Goal: Task Accomplishment & Management: Use online tool/utility

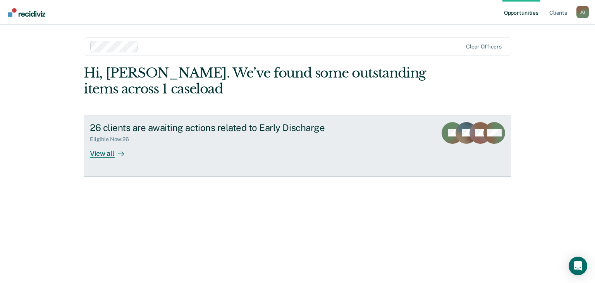
click at [117, 160] on link "26 clients are awaiting actions related to Early Discharge Eligible Now : 26 Vi…" at bounding box center [297, 145] width 427 height 61
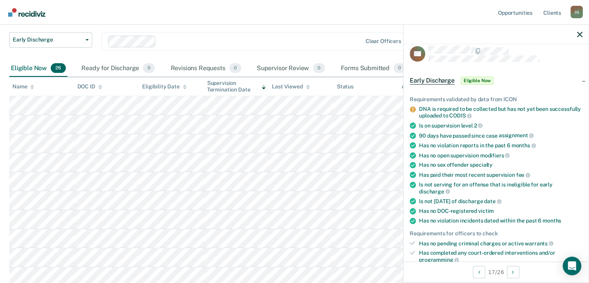
scroll to position [13, 0]
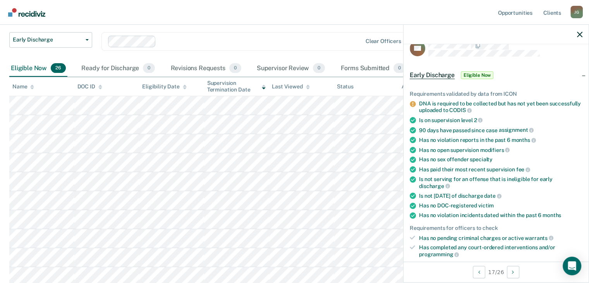
click at [412, 102] on icon at bounding box center [413, 104] width 6 height 6
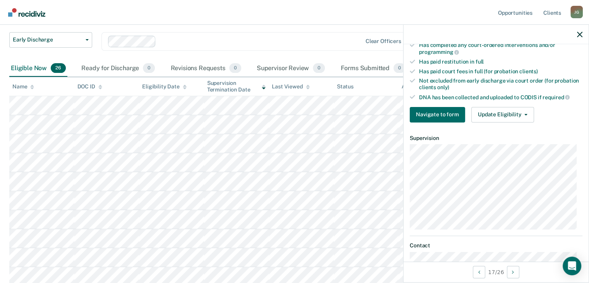
scroll to position [230, 0]
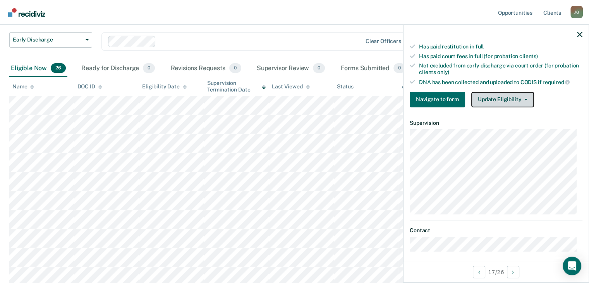
click at [505, 92] on button "Update Eligibility" at bounding box center [502, 99] width 63 height 15
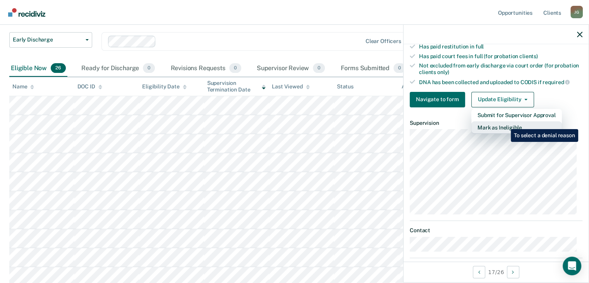
click at [505, 123] on button "Mark as Ineligible" at bounding box center [516, 127] width 91 height 12
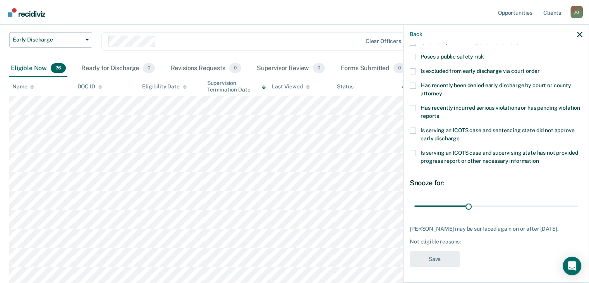
scroll to position [105, 0]
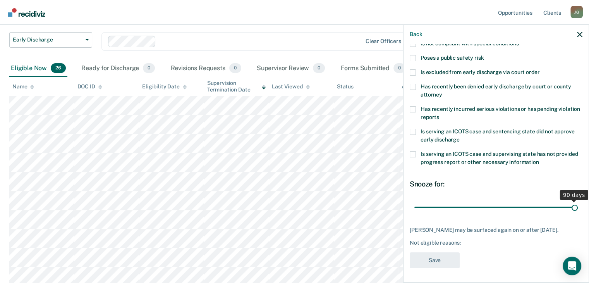
drag, startPoint x: 467, startPoint y: 207, endPoint x: 624, endPoint y: 223, distance: 157.5
type input "90"
click at [577, 214] on input "range" at bounding box center [495, 207] width 163 height 14
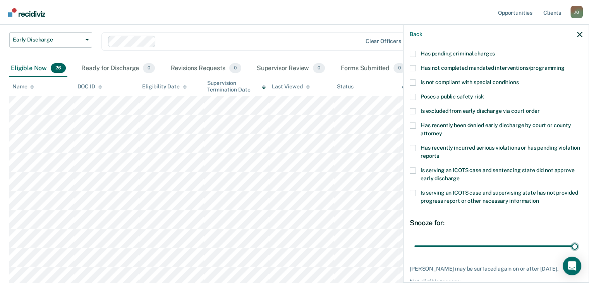
scroll to position [69, 0]
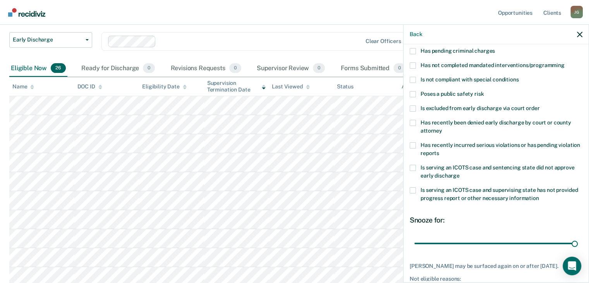
click at [412, 109] on span at bounding box center [413, 108] width 6 height 6
click at [539, 105] on input "Is excluded from early discharge via court order" at bounding box center [539, 105] width 0 height 0
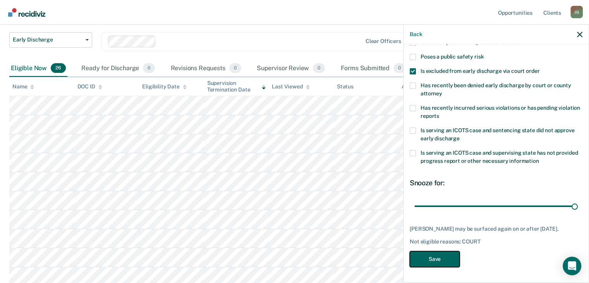
click at [429, 262] on button "Save" at bounding box center [435, 259] width 50 height 16
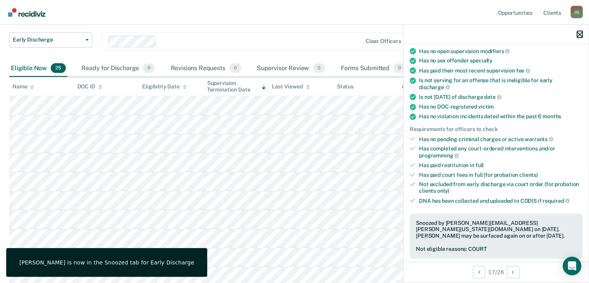
click at [578, 34] on icon "button" at bounding box center [579, 34] width 5 height 5
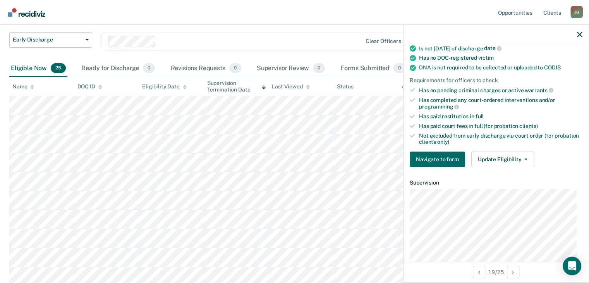
scroll to position [170, 0]
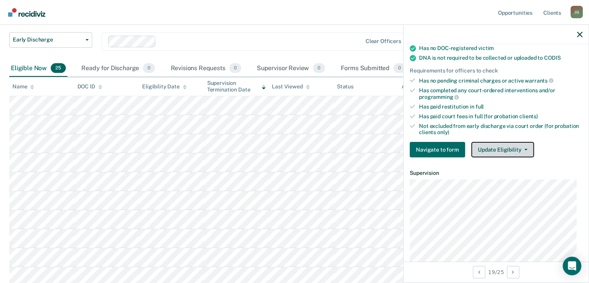
click at [498, 147] on button "Update Eligibility" at bounding box center [502, 149] width 63 height 15
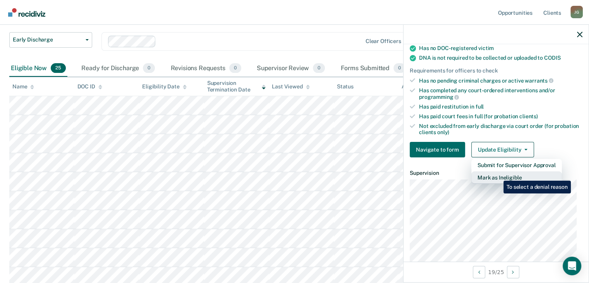
click at [497, 175] on button "Mark as Ineligible" at bounding box center [516, 177] width 91 height 12
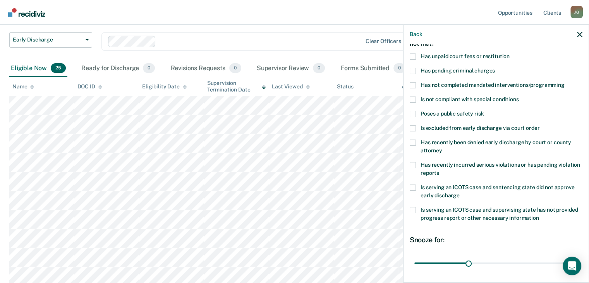
scroll to position [39, 0]
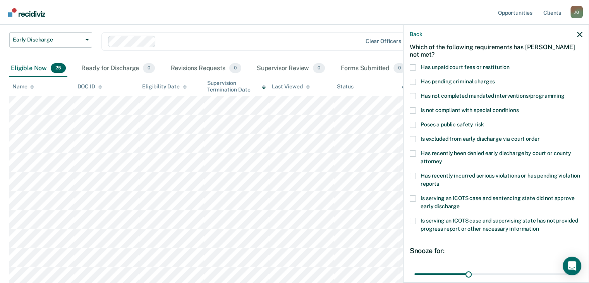
click at [414, 65] on span at bounding box center [413, 67] width 6 height 6
click at [509, 64] on input "Has unpaid court fees or restitution" at bounding box center [509, 64] width 0 height 0
click at [415, 96] on span at bounding box center [413, 96] width 6 height 6
click at [564, 93] on input "Has not completed mandated interventions/programming" at bounding box center [564, 93] width 0 height 0
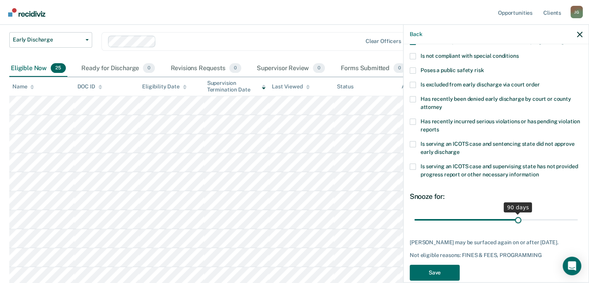
drag, startPoint x: 452, startPoint y: 220, endPoint x: 514, endPoint y: 220, distance: 61.5
type input "90"
click at [514, 220] on input "range" at bounding box center [495, 220] width 163 height 14
click at [426, 272] on button "Save" at bounding box center [435, 272] width 50 height 16
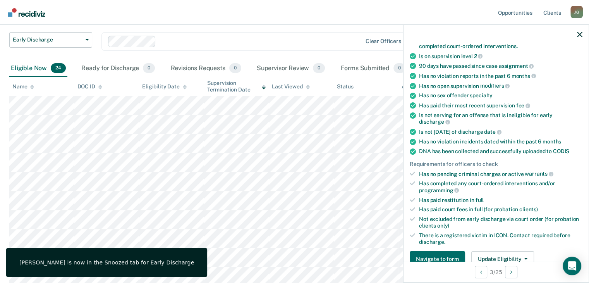
scroll to position [109, 0]
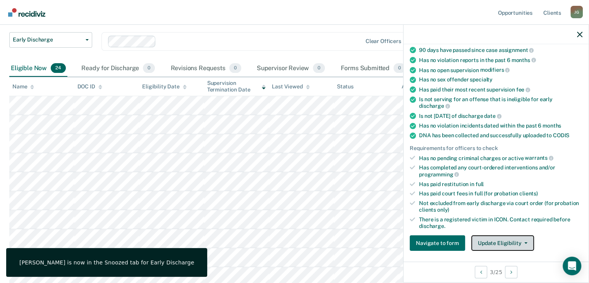
click at [505, 239] on button "Update Eligibility" at bounding box center [502, 242] width 63 height 15
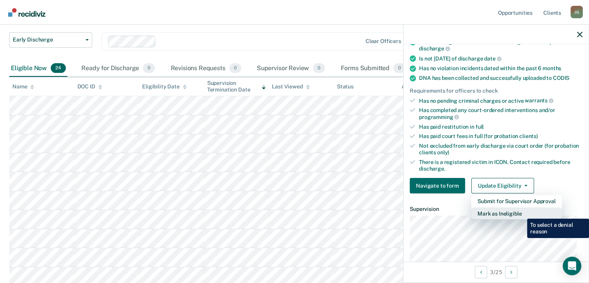
click at [521, 212] on button "Mark as Ineligible" at bounding box center [516, 213] width 91 height 12
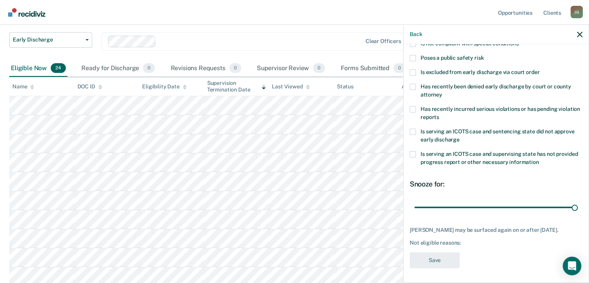
drag, startPoint x: 466, startPoint y: 206, endPoint x: 589, endPoint y: 200, distance: 123.6
click at [577, 200] on input "range" at bounding box center [495, 207] width 163 height 14
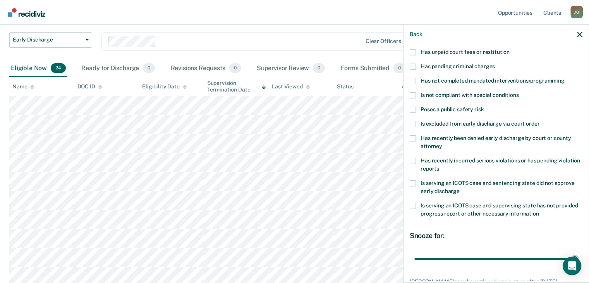
scroll to position [43, 0]
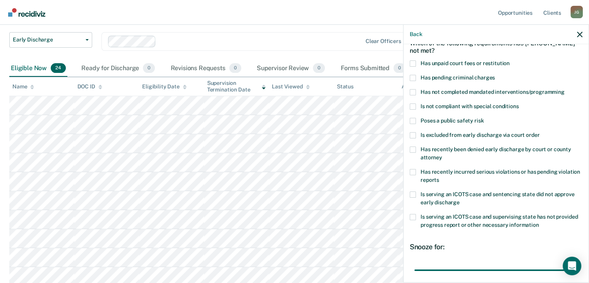
click at [411, 64] on span at bounding box center [413, 63] width 6 height 6
click at [509, 60] on input "Has unpaid court fees or restitution" at bounding box center [509, 60] width 0 height 0
click at [487, 271] on input "range" at bounding box center [495, 270] width 163 height 14
drag, startPoint x: 487, startPoint y: 271, endPoint x: 576, endPoint y: 271, distance: 89.0
click at [576, 271] on input "range" at bounding box center [495, 270] width 163 height 14
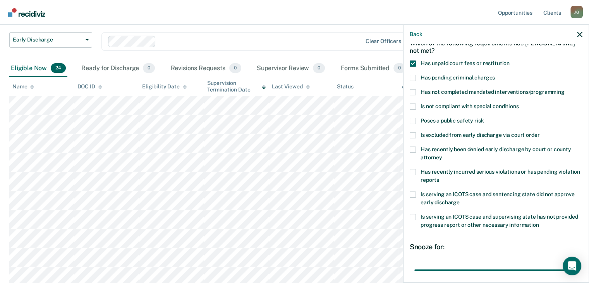
scroll to position [105, 0]
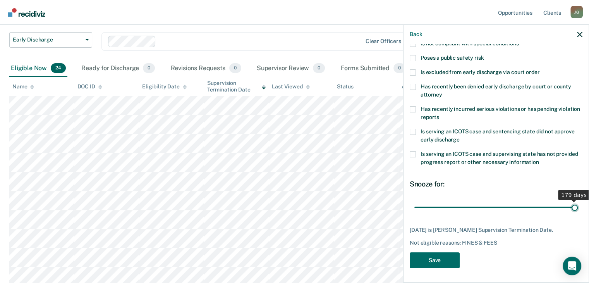
drag, startPoint x: 571, startPoint y: 211, endPoint x: 577, endPoint y: 207, distance: 7.6
click at [577, 207] on input "range" at bounding box center [495, 207] width 163 height 14
drag, startPoint x: 570, startPoint y: 206, endPoint x: 518, endPoint y: 206, distance: 51.5
type input "120"
click at [518, 206] on input "range" at bounding box center [495, 207] width 163 height 14
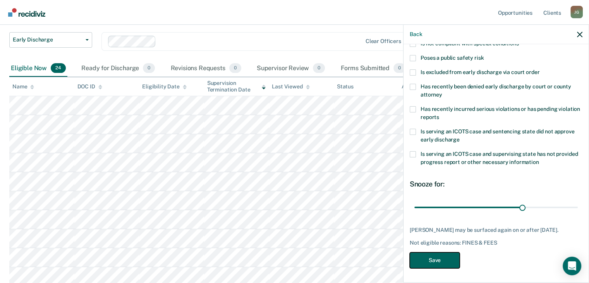
click at [440, 264] on button "Save" at bounding box center [435, 260] width 50 height 16
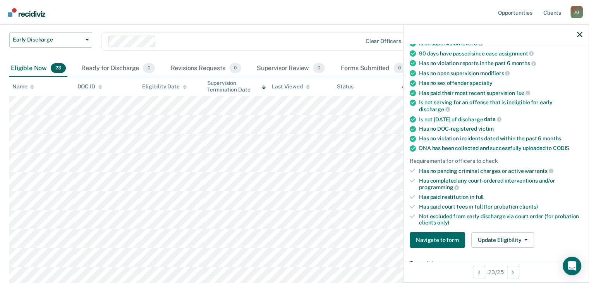
scroll to position [108, 0]
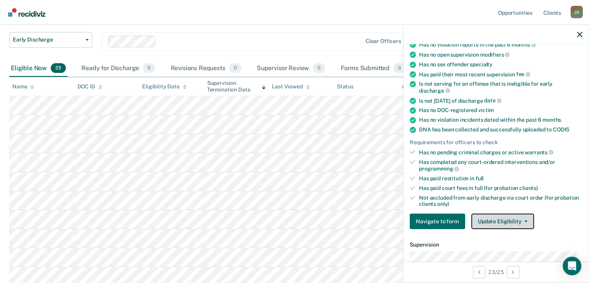
click at [485, 215] on button "Update Eligibility" at bounding box center [502, 220] width 63 height 15
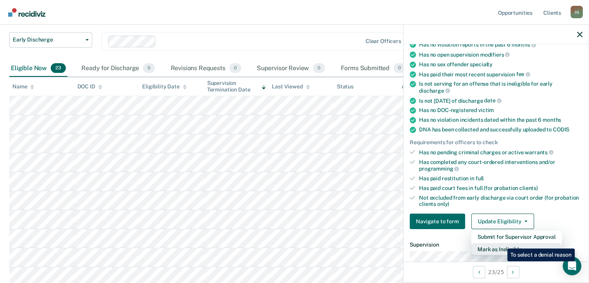
click at [501, 243] on button "Mark as Ineligible" at bounding box center [516, 249] width 91 height 12
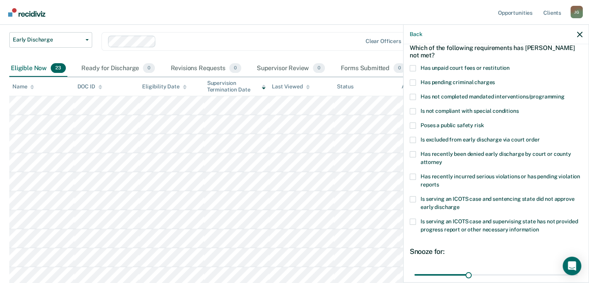
scroll to position [36, 0]
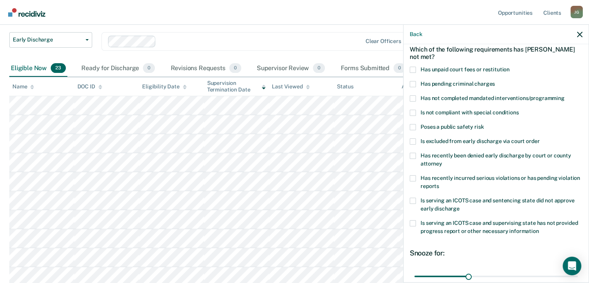
click at [415, 70] on span at bounding box center [413, 70] width 6 height 6
click at [509, 67] on input "Has unpaid court fees or restitution" at bounding box center [509, 67] width 0 height 0
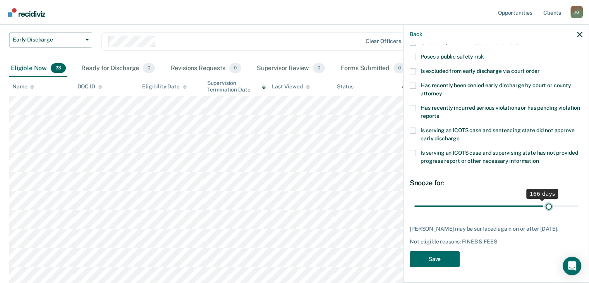
scroll to position [105, 0]
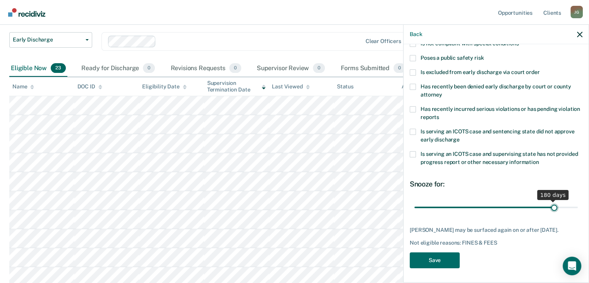
drag, startPoint x: 438, startPoint y: 205, endPoint x: 549, endPoint y: 209, distance: 110.8
click at [549, 209] on input "range" at bounding box center [495, 207] width 163 height 14
type input "177"
click at [546, 206] on input "range" at bounding box center [495, 207] width 163 height 14
click at [440, 260] on button "Save" at bounding box center [435, 260] width 50 height 16
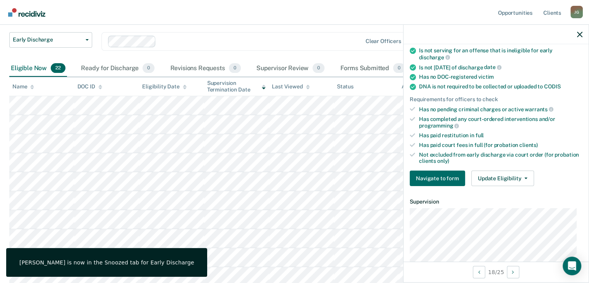
scroll to position [142, 0]
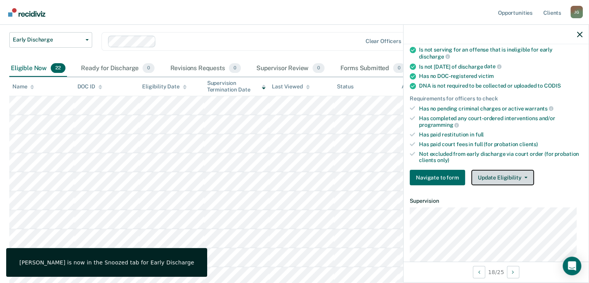
click at [508, 180] on button "Update Eligibility" at bounding box center [502, 177] width 63 height 15
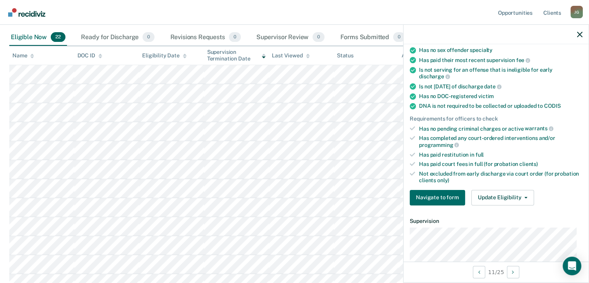
scroll to position [170, 0]
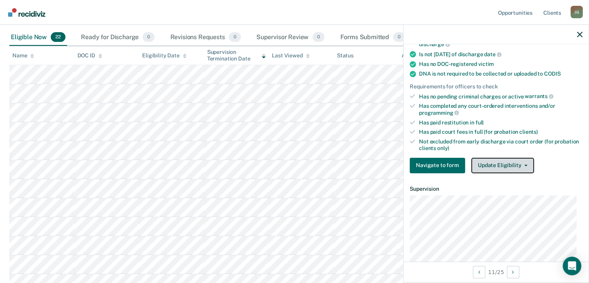
click at [480, 163] on button "Update Eligibility" at bounding box center [502, 165] width 63 height 15
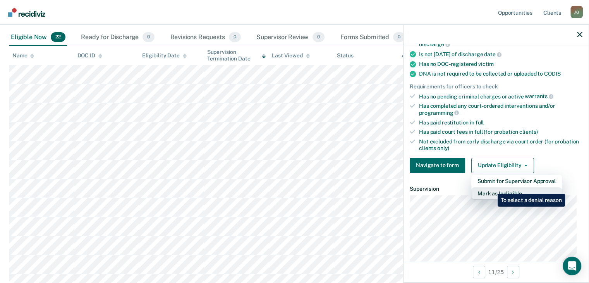
click at [492, 188] on button "Mark as Ineligible" at bounding box center [516, 193] width 91 height 12
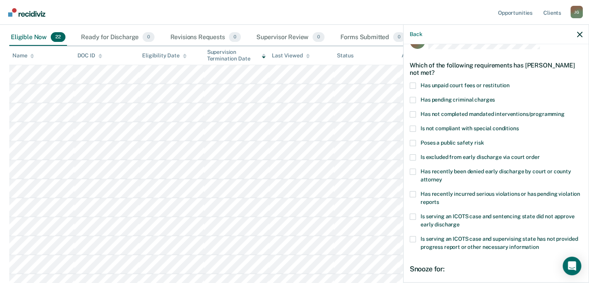
scroll to position [20, 0]
click at [450, 86] on span "Has unpaid court fees or restitution" at bounding box center [464, 86] width 89 height 6
click at [509, 83] on input "Has unpaid court fees or restitution" at bounding box center [509, 83] width 0 height 0
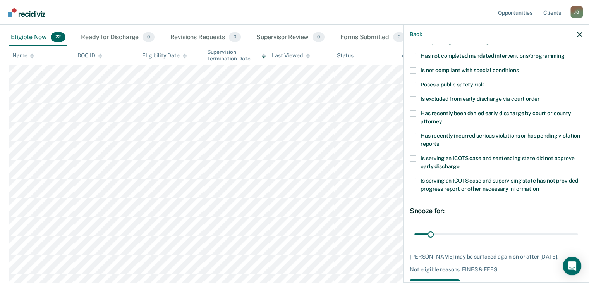
scroll to position [105, 0]
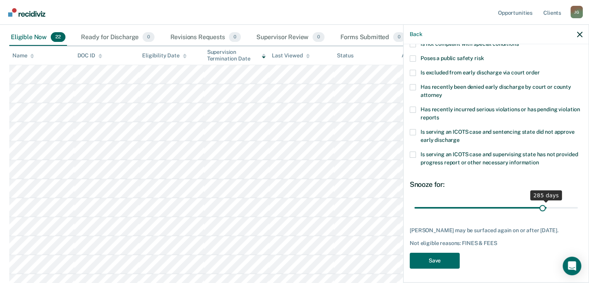
drag, startPoint x: 428, startPoint y: 206, endPoint x: 537, endPoint y: 212, distance: 109.0
click at [537, 212] on input "range" at bounding box center [495, 208] width 163 height 14
drag, startPoint x: 537, startPoint y: 208, endPoint x: 509, endPoint y: 207, distance: 28.6
type input "210"
click at [509, 207] on input "range" at bounding box center [495, 208] width 163 height 14
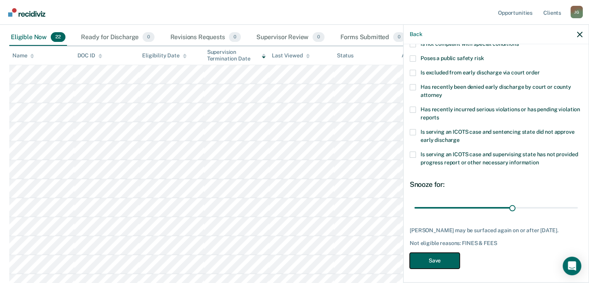
click at [441, 262] on button "Save" at bounding box center [435, 260] width 50 height 16
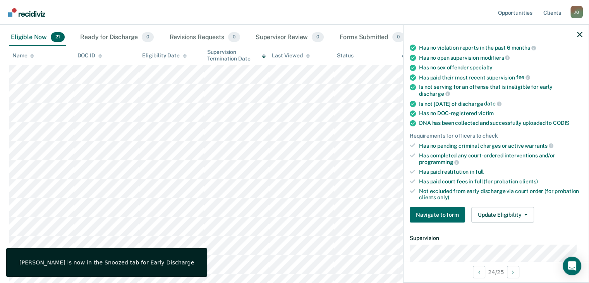
scroll to position [89, 0]
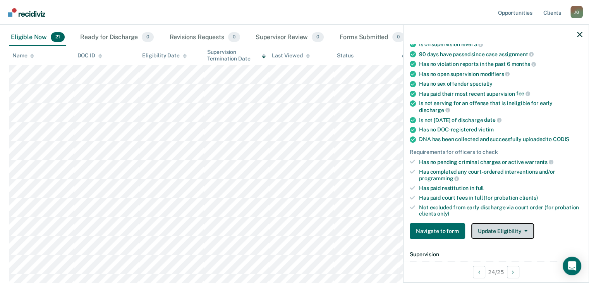
click at [495, 226] on button "Update Eligibility" at bounding box center [502, 230] width 63 height 15
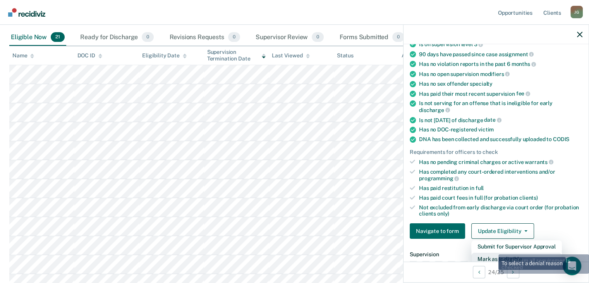
scroll to position [89, 0]
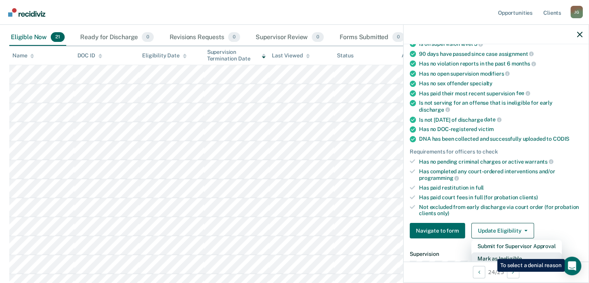
click at [491, 254] on button "Mark as Ineligible" at bounding box center [516, 258] width 91 height 12
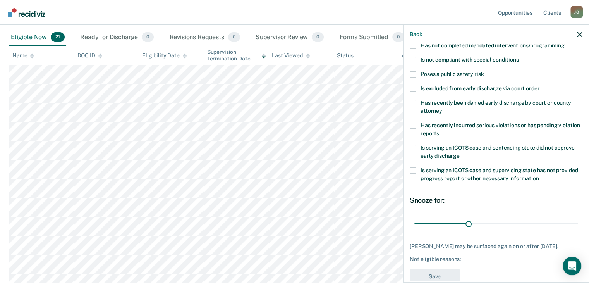
scroll to position [0, 0]
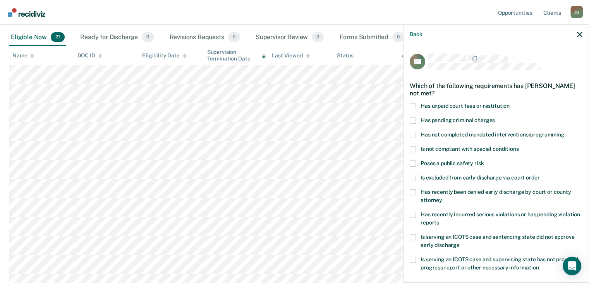
click at [411, 105] on span at bounding box center [413, 106] width 6 height 6
click at [509, 103] on input "Has unpaid court fees or restitution" at bounding box center [509, 103] width 0 height 0
click at [446, 133] on span "Has not completed mandated interventions/programming" at bounding box center [492, 134] width 144 height 6
click at [564, 132] on input "Has not completed mandated interventions/programming" at bounding box center [564, 132] width 0 height 0
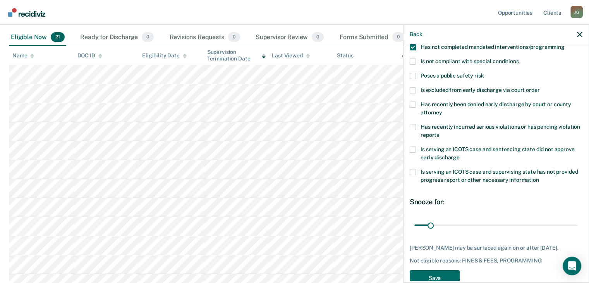
scroll to position [91, 0]
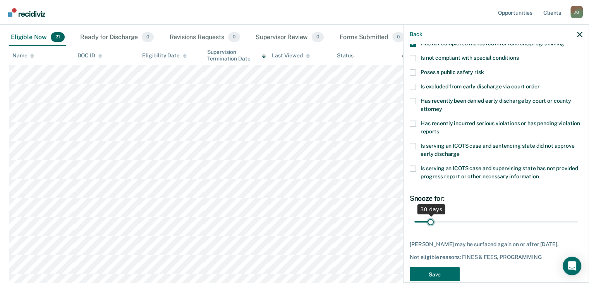
click at [431, 220] on input "range" at bounding box center [495, 222] width 163 height 14
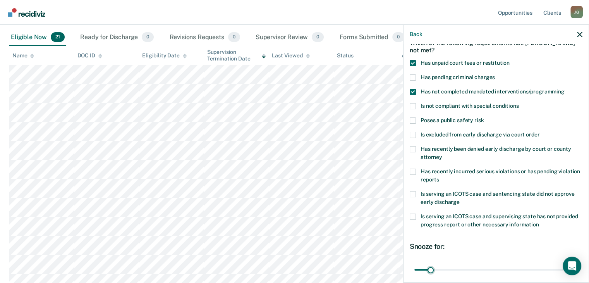
scroll to position [65, 0]
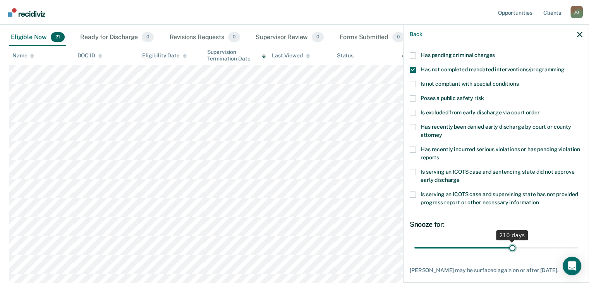
drag, startPoint x: 433, startPoint y: 243, endPoint x: 508, endPoint y: 251, distance: 75.2
type input "210"
click at [508, 251] on input "range" at bounding box center [495, 248] width 163 height 14
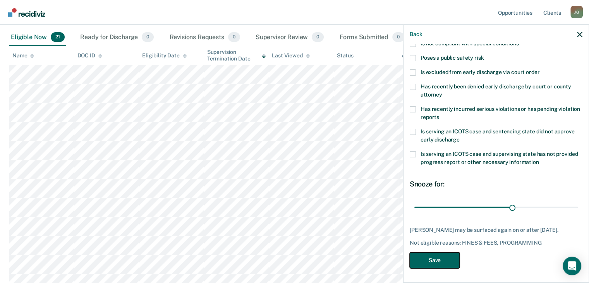
click at [430, 260] on button "Save" at bounding box center [435, 260] width 50 height 16
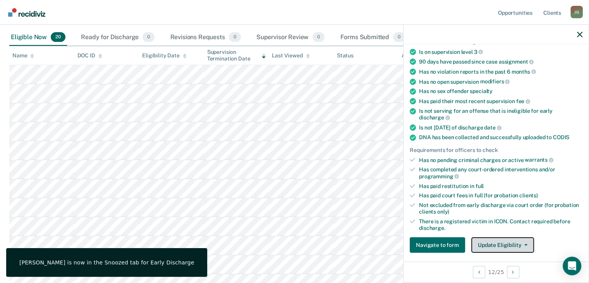
click at [493, 244] on button "Update Eligibility" at bounding box center [502, 244] width 63 height 15
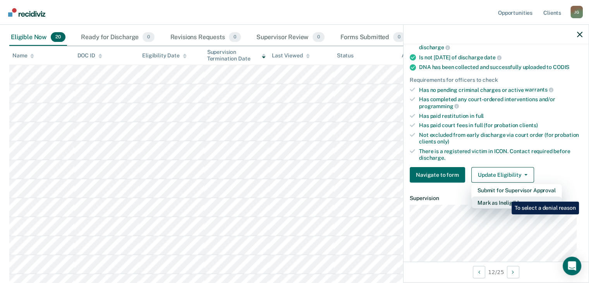
click at [505, 196] on button "Mark as Ineligible" at bounding box center [516, 202] width 91 height 12
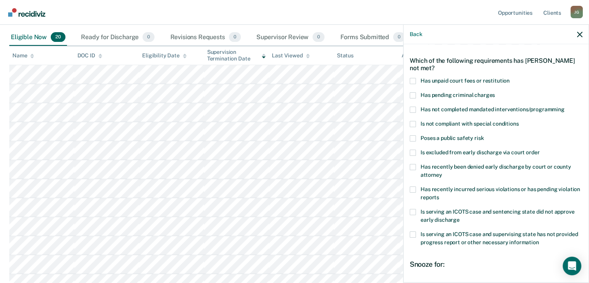
scroll to position [25, 0]
click at [410, 79] on span at bounding box center [413, 81] width 6 height 6
click at [509, 78] on input "Has unpaid court fees or restitution" at bounding box center [509, 78] width 0 height 0
click at [411, 151] on span at bounding box center [413, 153] width 6 height 6
click at [539, 150] on input "Is excluded from early discharge via court order" at bounding box center [539, 150] width 0 height 0
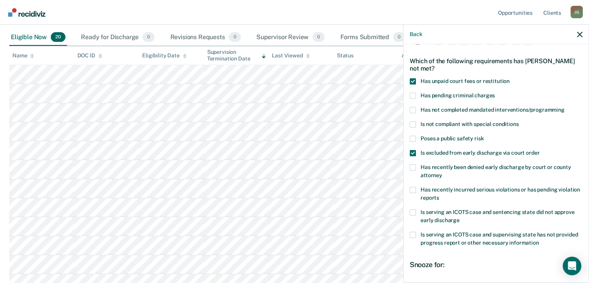
click at [412, 150] on span at bounding box center [413, 153] width 6 height 6
click at [539, 150] on input "Is excluded from early discharge via court order" at bounding box center [539, 150] width 0 height 0
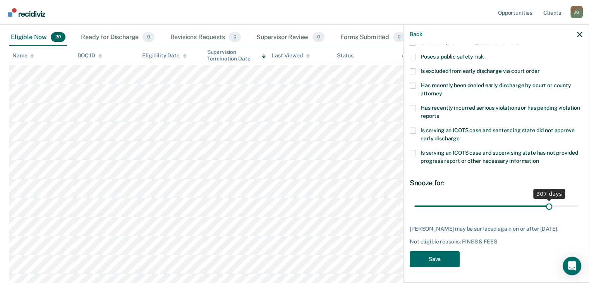
scroll to position [105, 0]
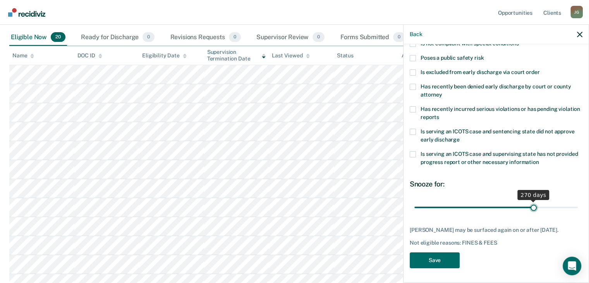
drag, startPoint x: 428, startPoint y: 205, endPoint x: 529, endPoint y: 186, distance: 102.8
type input "270"
click at [529, 200] on input "range" at bounding box center [495, 207] width 163 height 14
click at [436, 260] on button "Save" at bounding box center [435, 260] width 50 height 16
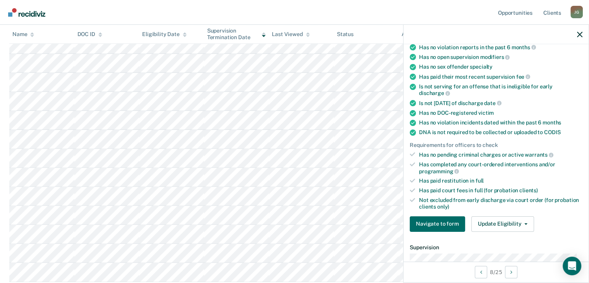
scroll to position [73, 0]
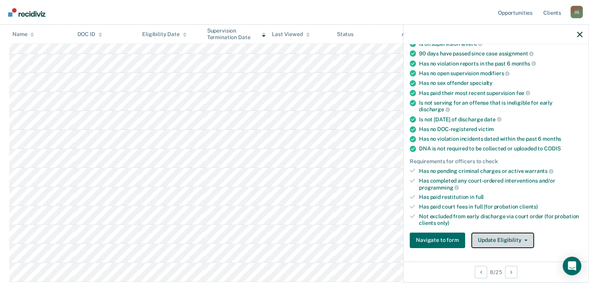
click at [501, 232] on button "Update Eligibility" at bounding box center [502, 239] width 63 height 15
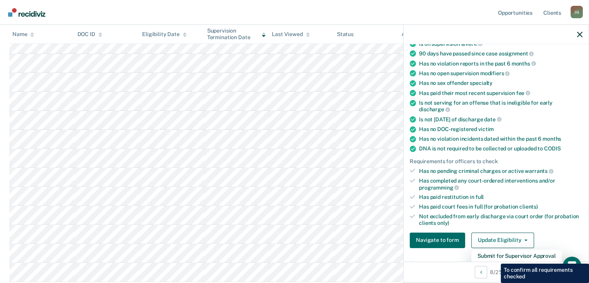
scroll to position [82, 0]
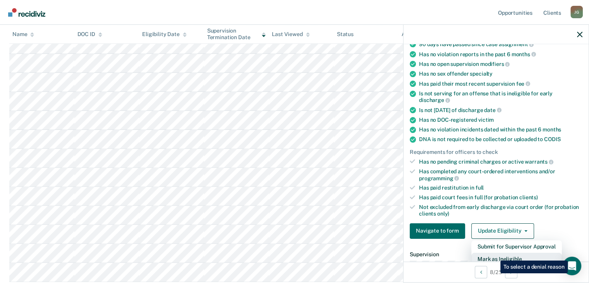
click at [494, 254] on button "Mark as Ineligible" at bounding box center [516, 258] width 91 height 12
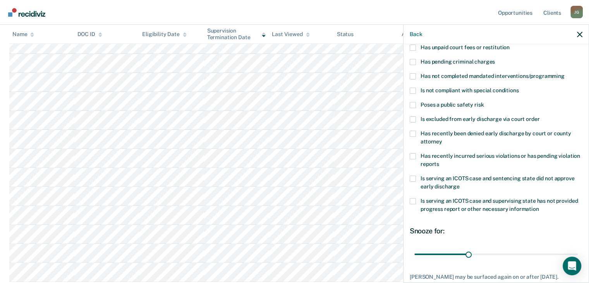
scroll to position [24, 0]
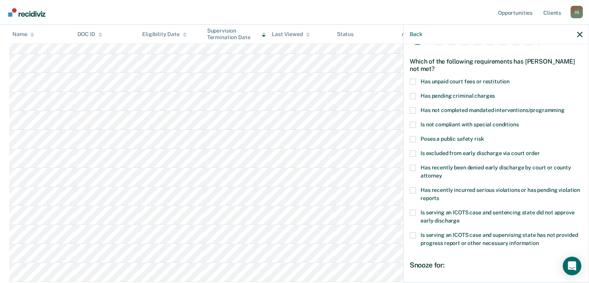
click at [450, 81] on span "Has unpaid court fees or restitution" at bounding box center [464, 81] width 89 height 6
click at [509, 79] on input "Has unpaid court fees or restitution" at bounding box center [509, 79] width 0 height 0
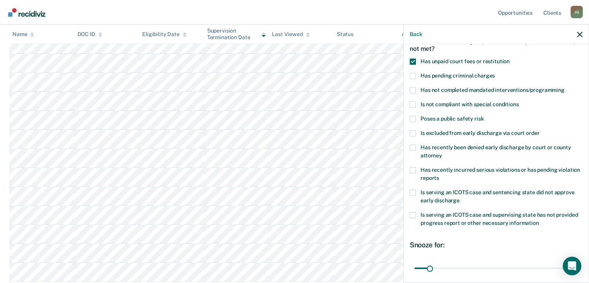
scroll to position [45, 0]
click at [415, 191] on span at bounding box center [413, 192] width 6 height 6
click at [459, 197] on input "Is serving an ICOTS case and sentencing state did not approve early discharge" at bounding box center [459, 197] width 0 height 0
click at [452, 101] on span "Is not compliant with special conditions" at bounding box center [469, 104] width 98 height 6
click at [518, 101] on input "Is not compliant with special conditions" at bounding box center [518, 101] width 0 height 0
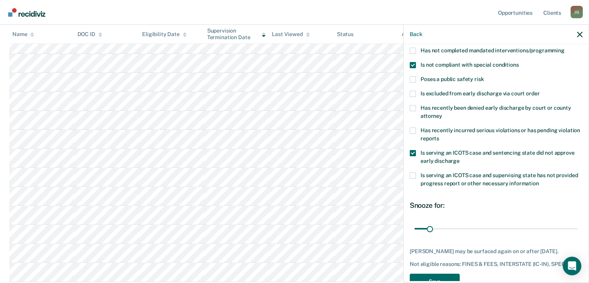
scroll to position [87, 0]
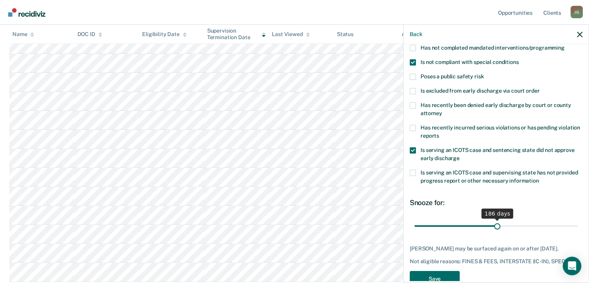
drag, startPoint x: 430, startPoint y: 226, endPoint x: 494, endPoint y: 228, distance: 64.3
click at [494, 228] on input "range" at bounding box center [495, 226] width 163 height 14
drag, startPoint x: 494, startPoint y: 225, endPoint x: 505, endPoint y: 223, distance: 10.6
click at [505, 223] on input "range" at bounding box center [495, 226] width 163 height 14
drag, startPoint x: 505, startPoint y: 225, endPoint x: 492, endPoint y: 223, distance: 13.6
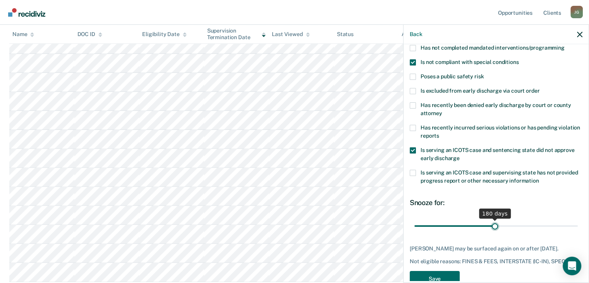
type input "180"
click at [492, 223] on input "range" at bounding box center [495, 226] width 163 height 14
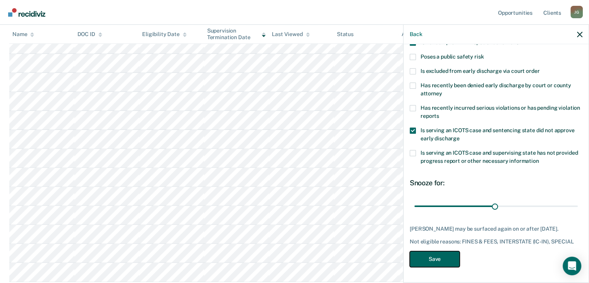
click at [430, 259] on button "Save" at bounding box center [435, 259] width 50 height 16
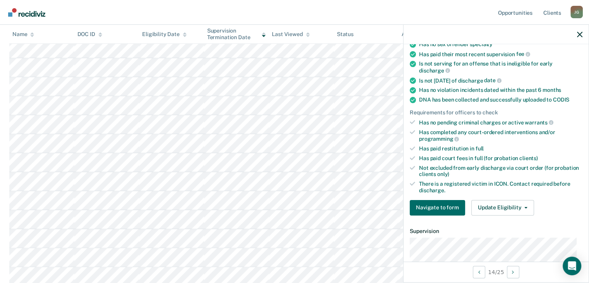
scroll to position [125, 0]
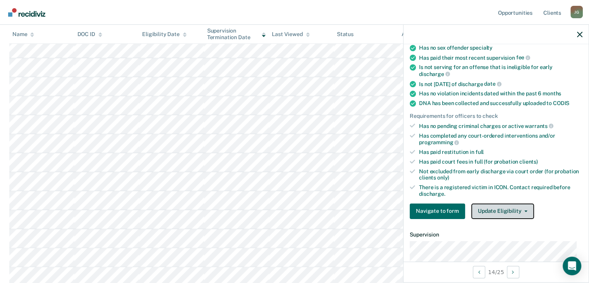
click at [498, 204] on button "Update Eligibility" at bounding box center [502, 210] width 63 height 15
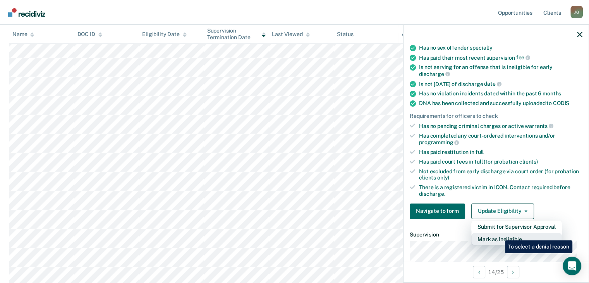
click at [499, 234] on button "Mark as Ineligible" at bounding box center [516, 239] width 91 height 12
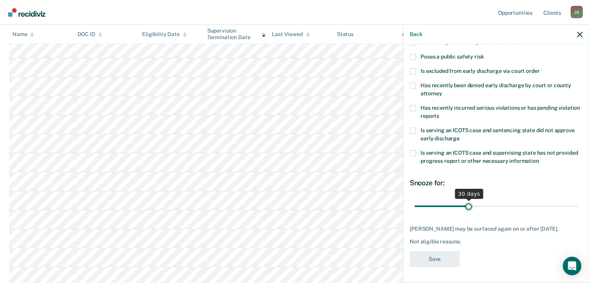
click at [466, 199] on input "range" at bounding box center [495, 206] width 163 height 14
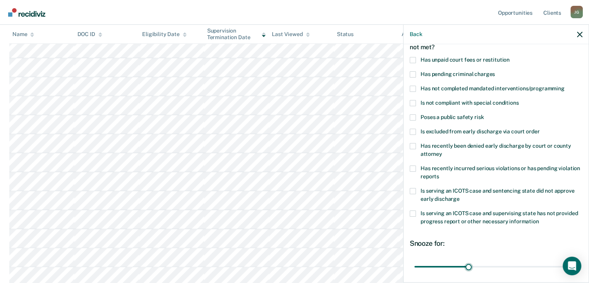
scroll to position [46, 0]
click at [459, 132] on span "Is excluded from early discharge via court order" at bounding box center [479, 132] width 119 height 6
click at [539, 129] on input "Is excluded from early discharge via court order" at bounding box center [539, 129] width 0 height 0
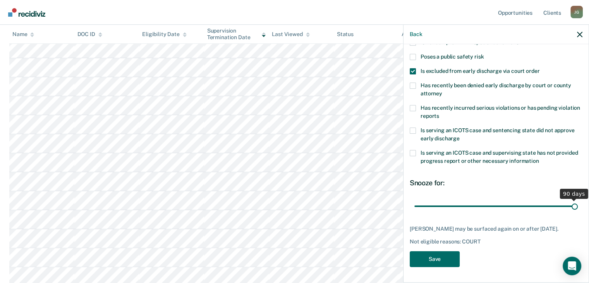
drag, startPoint x: 466, startPoint y: 202, endPoint x: 580, endPoint y: 217, distance: 115.1
type input "90"
click at [577, 213] on input "range" at bounding box center [495, 206] width 163 height 14
click at [443, 261] on button "Save" at bounding box center [435, 259] width 50 height 16
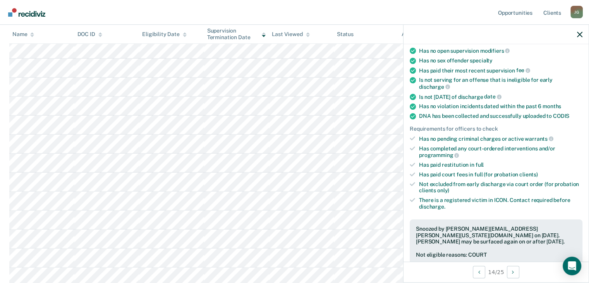
scroll to position [241, 0]
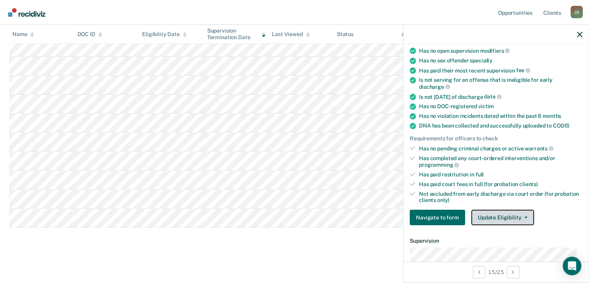
click at [482, 210] on button "Update Eligibility" at bounding box center [502, 216] width 63 height 15
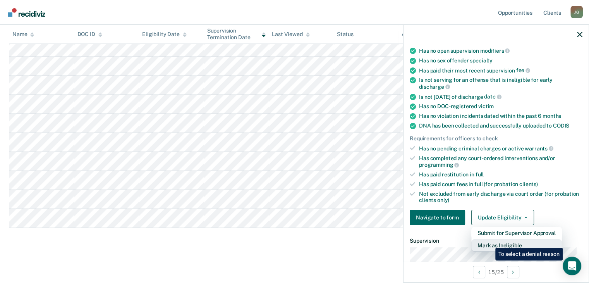
click at [489, 242] on button "Mark as Ineligible" at bounding box center [516, 245] width 91 height 12
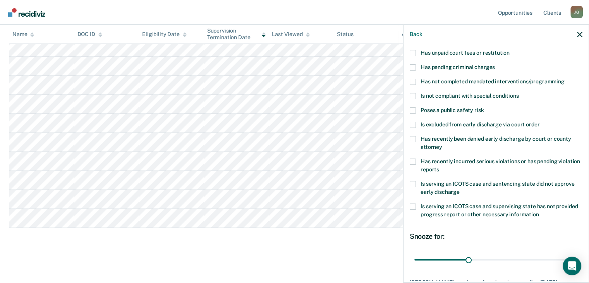
scroll to position [45, 0]
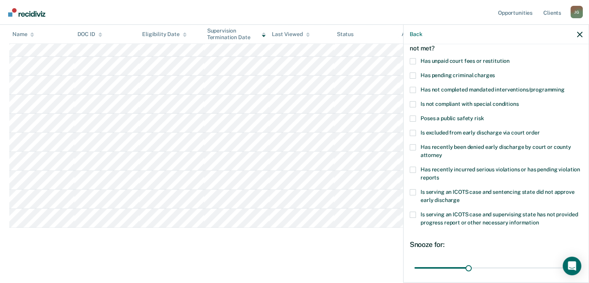
click at [454, 60] on span "Has unpaid court fees or restitution" at bounding box center [464, 61] width 89 height 6
click at [509, 58] on input "Has unpaid court fees or restitution" at bounding box center [509, 58] width 0 height 0
click at [463, 104] on span "Is not compliant with special conditions" at bounding box center [469, 104] width 98 height 6
click at [518, 101] on input "Is not compliant with special conditions" at bounding box center [518, 101] width 0 height 0
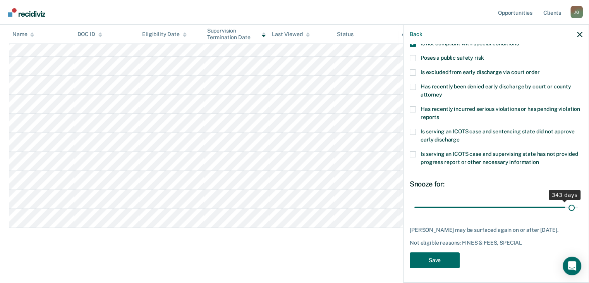
scroll to position [112, 0]
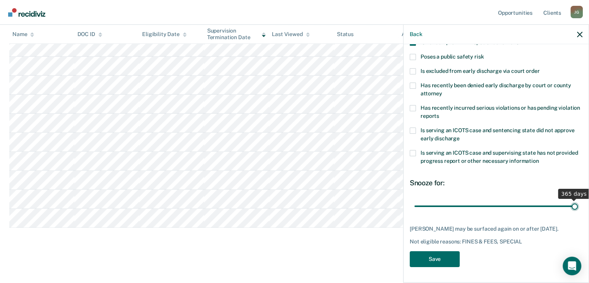
drag, startPoint x: 429, startPoint y: 199, endPoint x: 573, endPoint y: 197, distance: 143.6
type input "365"
click at [573, 199] on input "range" at bounding box center [495, 206] width 163 height 14
click at [423, 261] on button "Save" at bounding box center [435, 259] width 50 height 16
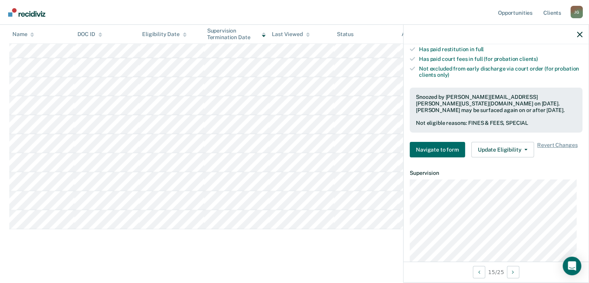
scroll to position [237, 0]
click at [516, 147] on button "Update Eligibility" at bounding box center [502, 148] width 63 height 15
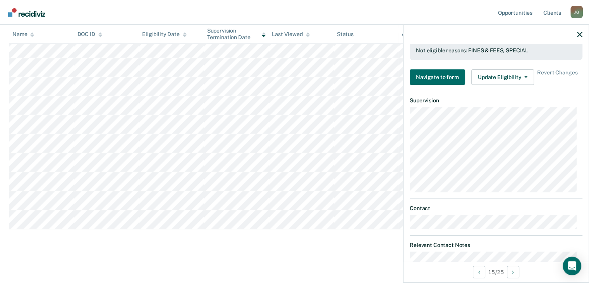
scroll to position [339, 0]
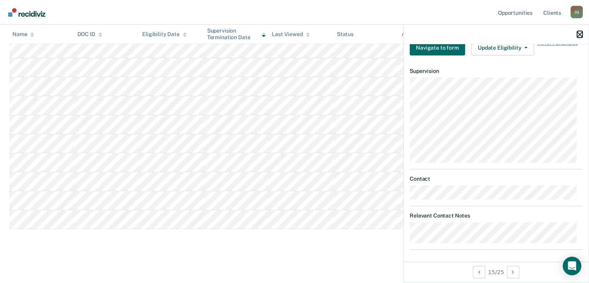
click at [581, 34] on icon "button" at bounding box center [579, 34] width 5 height 5
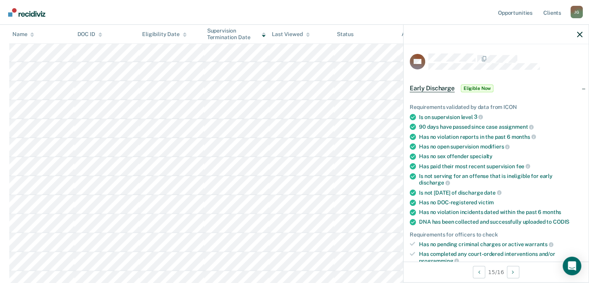
scroll to position [181, 0]
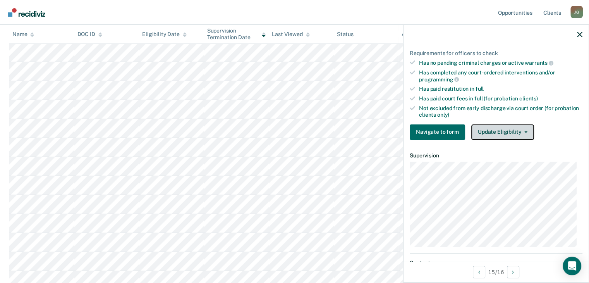
click at [491, 133] on button "Update Eligibility" at bounding box center [502, 131] width 63 height 15
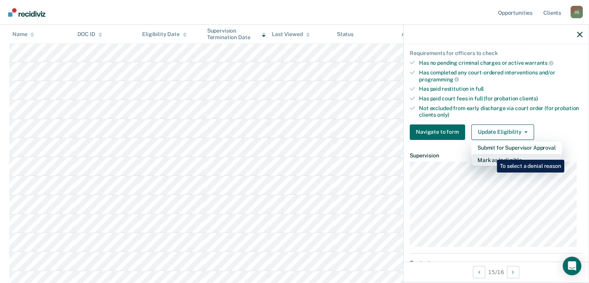
click at [491, 154] on button "Mark as Ineligible" at bounding box center [516, 160] width 91 height 12
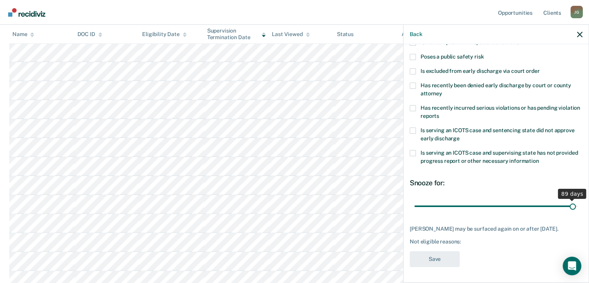
drag, startPoint x: 464, startPoint y: 199, endPoint x: 566, endPoint y: 209, distance: 103.1
click at [566, 209] on input "range" at bounding box center [495, 206] width 163 height 14
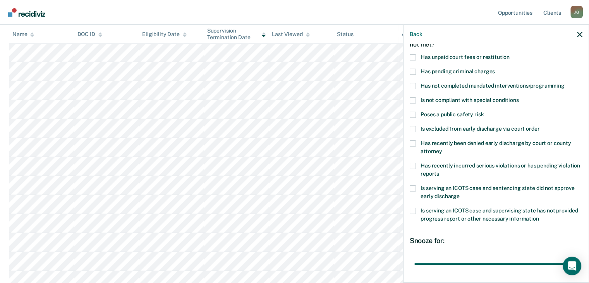
scroll to position [48, 0]
click at [457, 55] on span "Has unpaid court fees or restitution" at bounding box center [464, 57] width 89 height 6
click at [509, 55] on input "Has unpaid court fees or restitution" at bounding box center [509, 55] width 0 height 0
click at [466, 99] on span "Is not compliant with special conditions" at bounding box center [469, 100] width 98 height 6
click at [518, 98] on input "Is not compliant with special conditions" at bounding box center [518, 98] width 0 height 0
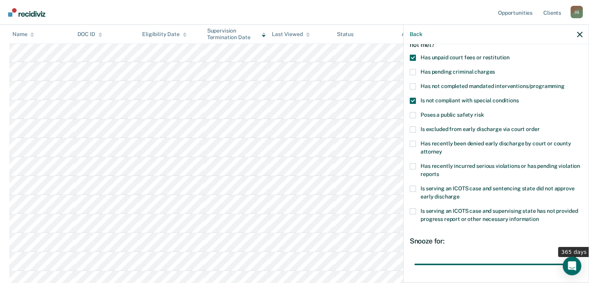
drag, startPoint x: 454, startPoint y: 266, endPoint x: 605, endPoint y: 264, distance: 151.7
click at [577, 264] on input "range" at bounding box center [495, 264] width 163 height 14
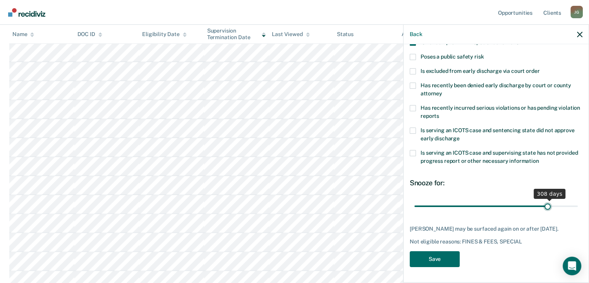
scroll to position [105, 0]
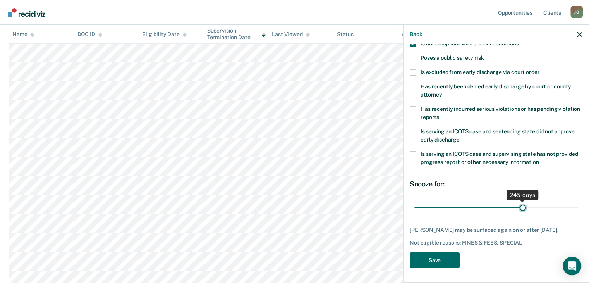
drag, startPoint x: 569, startPoint y: 199, endPoint x: 519, endPoint y: 180, distance: 54.1
type input "245"
click at [519, 200] on input "range" at bounding box center [495, 207] width 163 height 14
click at [440, 256] on button "Save" at bounding box center [435, 260] width 50 height 16
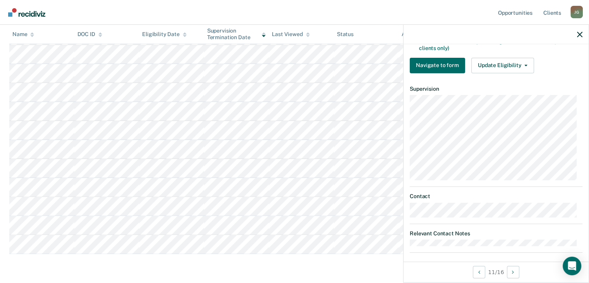
scroll to position [248, 0]
click at [505, 64] on button "Update Eligibility" at bounding box center [502, 65] width 63 height 15
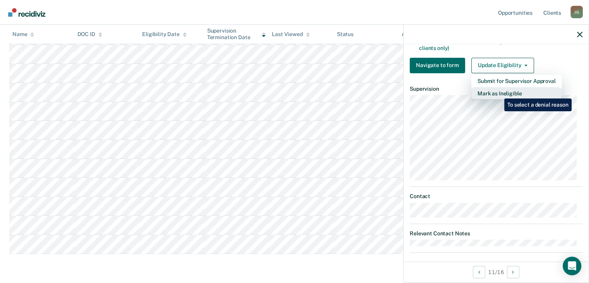
click at [498, 93] on button "Mark as Ineligible" at bounding box center [516, 93] width 91 height 12
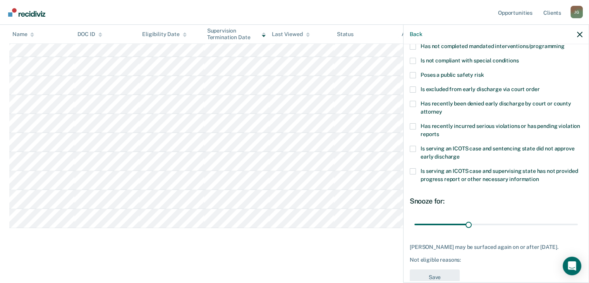
scroll to position [184, 0]
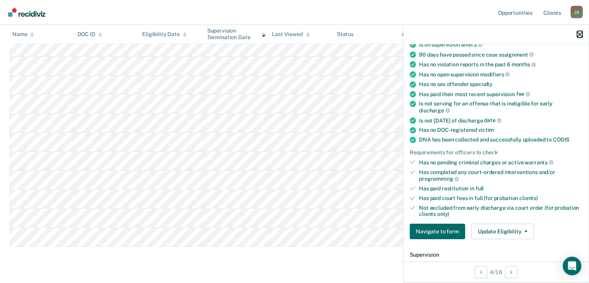
click at [582, 31] on button "button" at bounding box center [579, 34] width 5 height 7
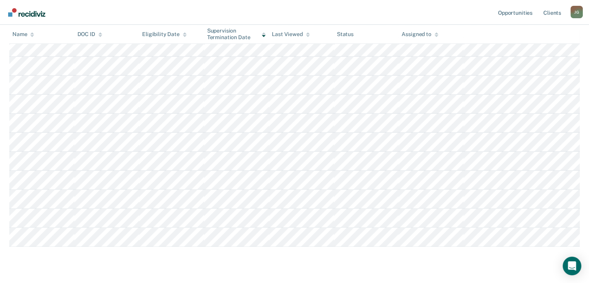
scroll to position [0, 0]
